Goal: Obtain resource: Obtain resource

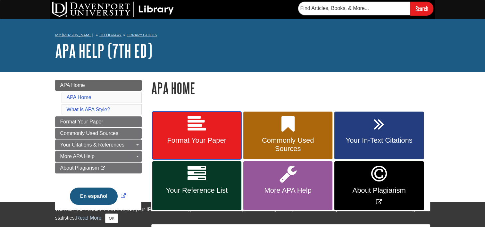
click at [220, 132] on link "Format Your Paper" at bounding box center [196, 135] width 89 height 48
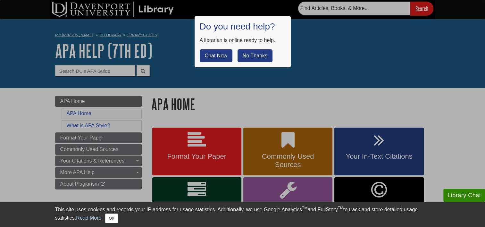
click at [249, 56] on button "No Thanks" at bounding box center [254, 55] width 35 height 13
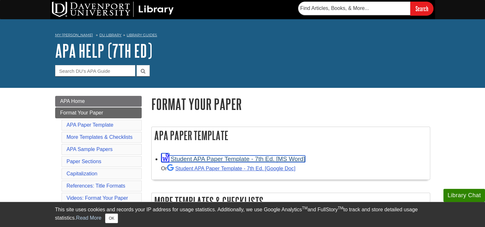
click at [241, 161] on link "Student APA Paper Template - 7th Ed. [MS Word]" at bounding box center [233, 158] width 144 height 7
